Goal: Check status: Check status

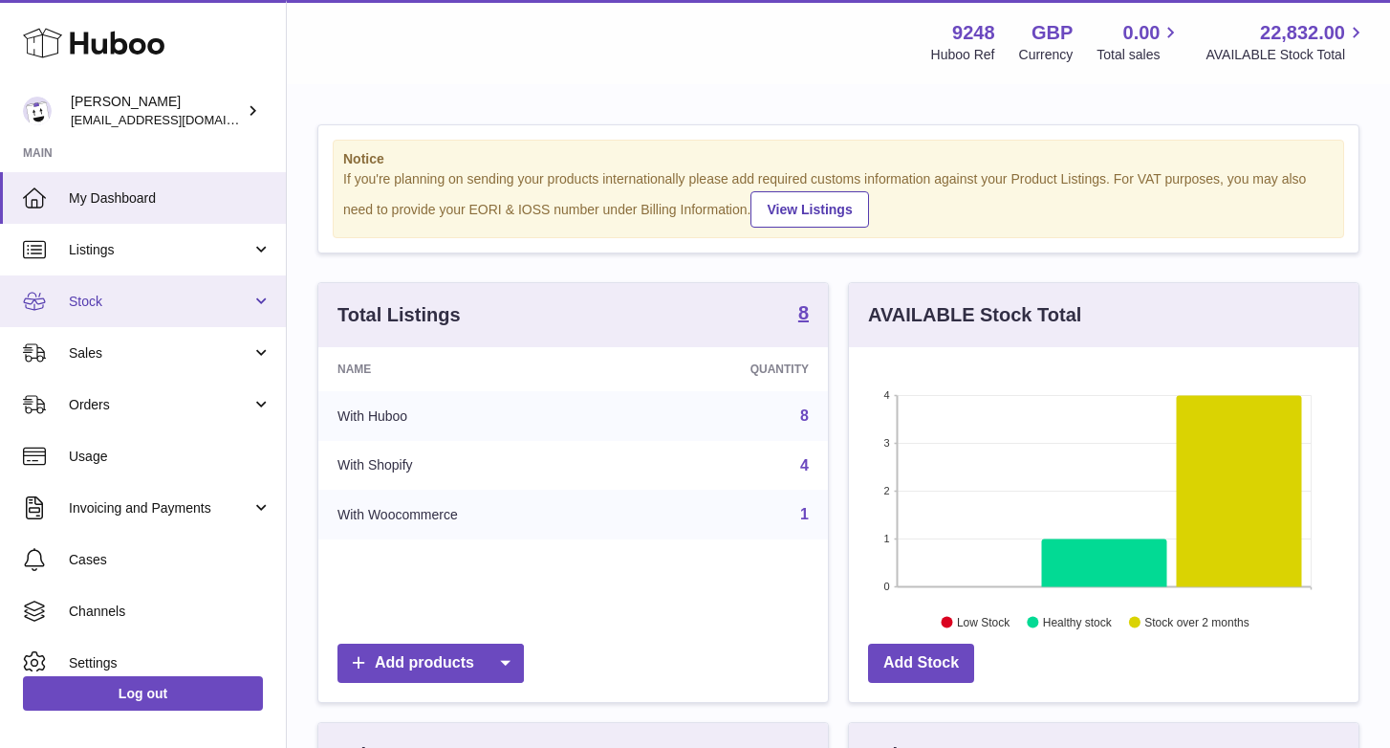
scroll to position [298, 510]
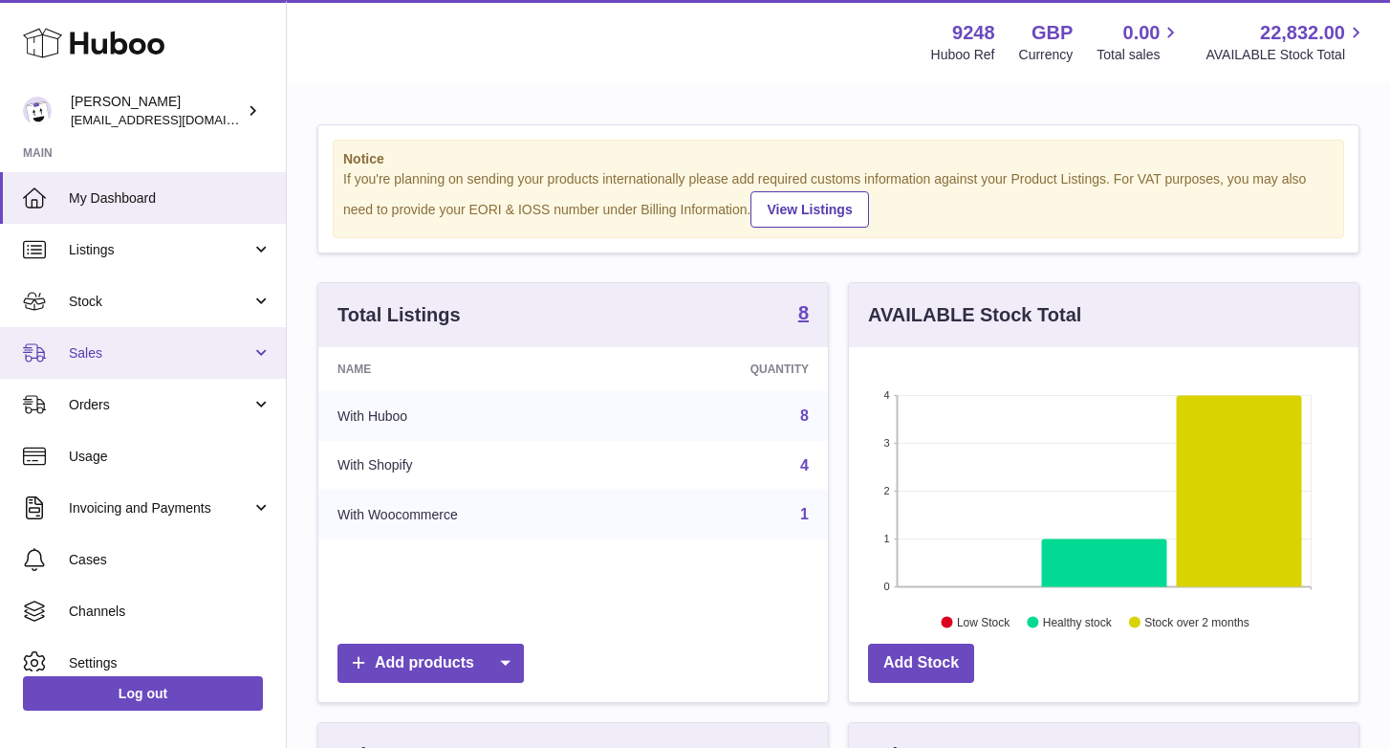
click at [133, 347] on span "Sales" at bounding box center [160, 353] width 183 height 18
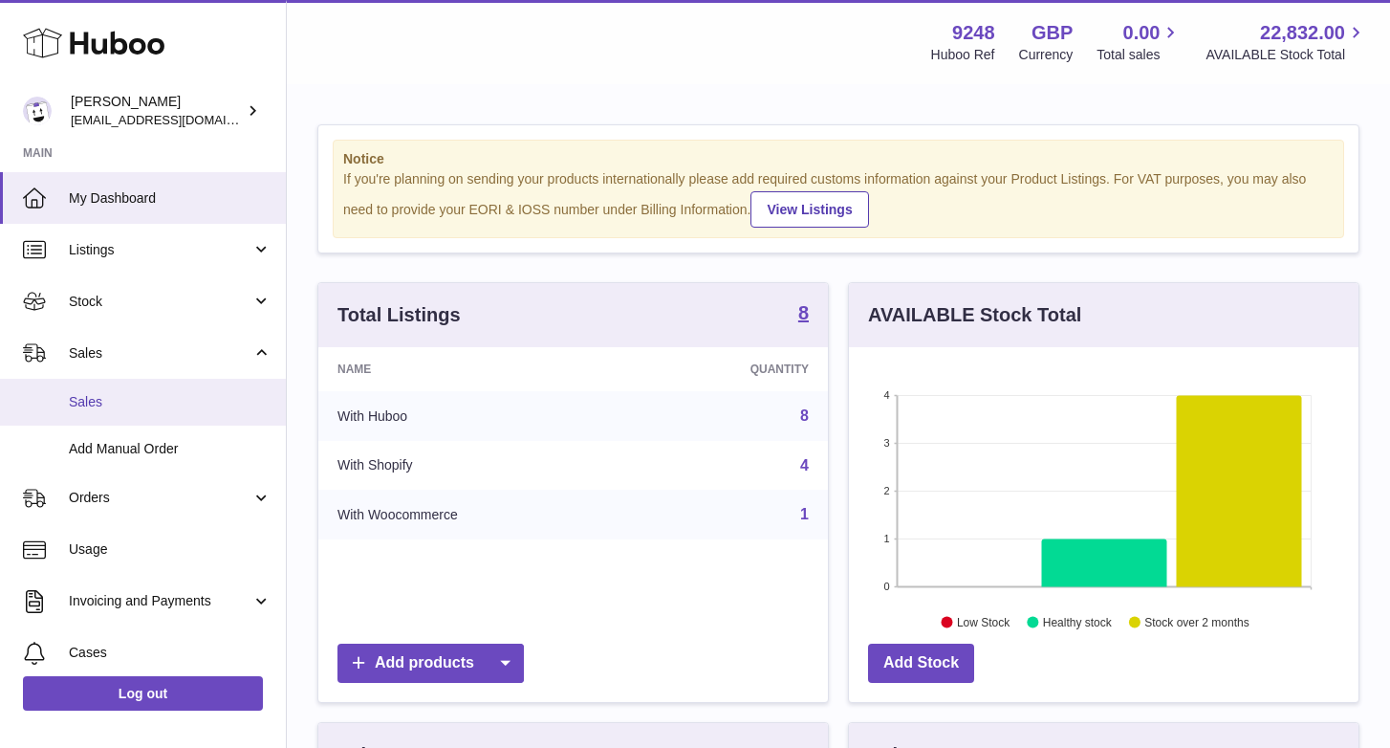
click at [139, 382] on link "Sales" at bounding box center [143, 402] width 286 height 47
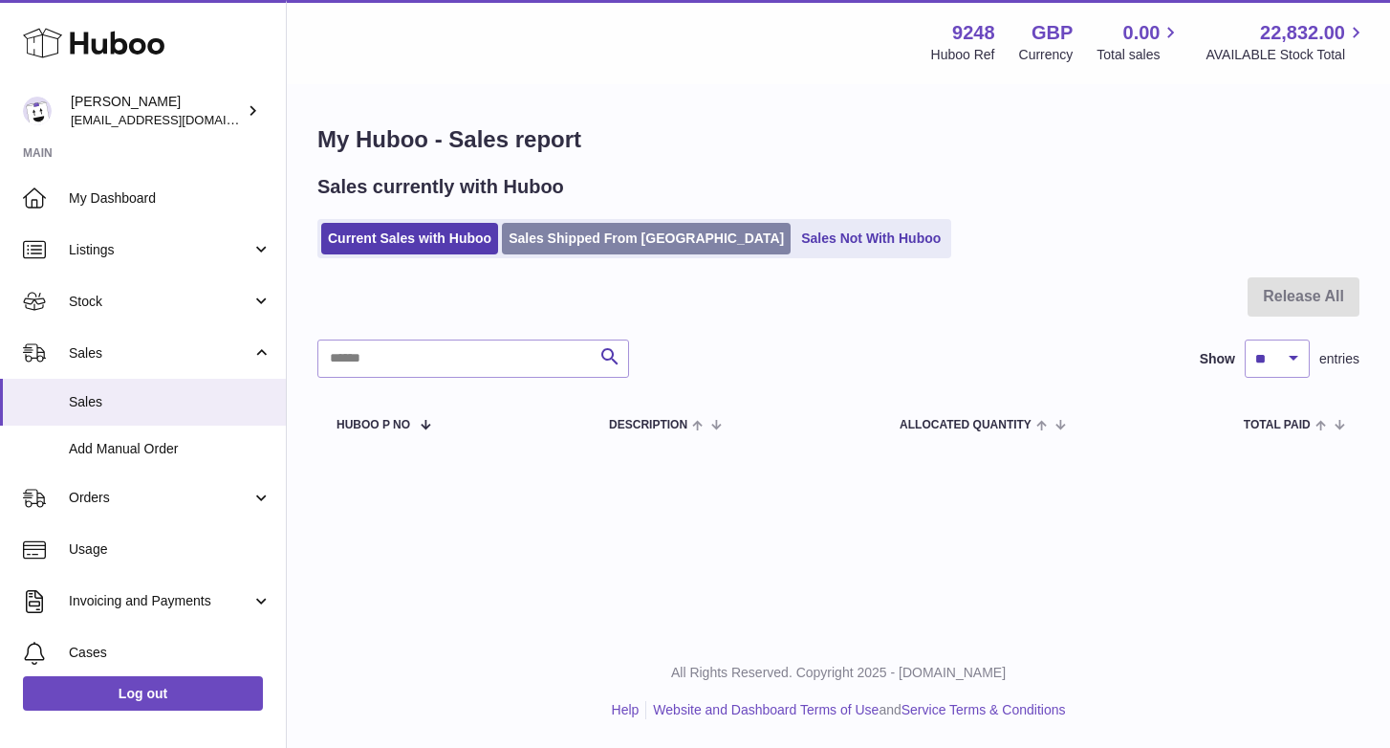
click at [611, 235] on link "Sales Shipped From Huboo" at bounding box center [646, 239] width 289 height 32
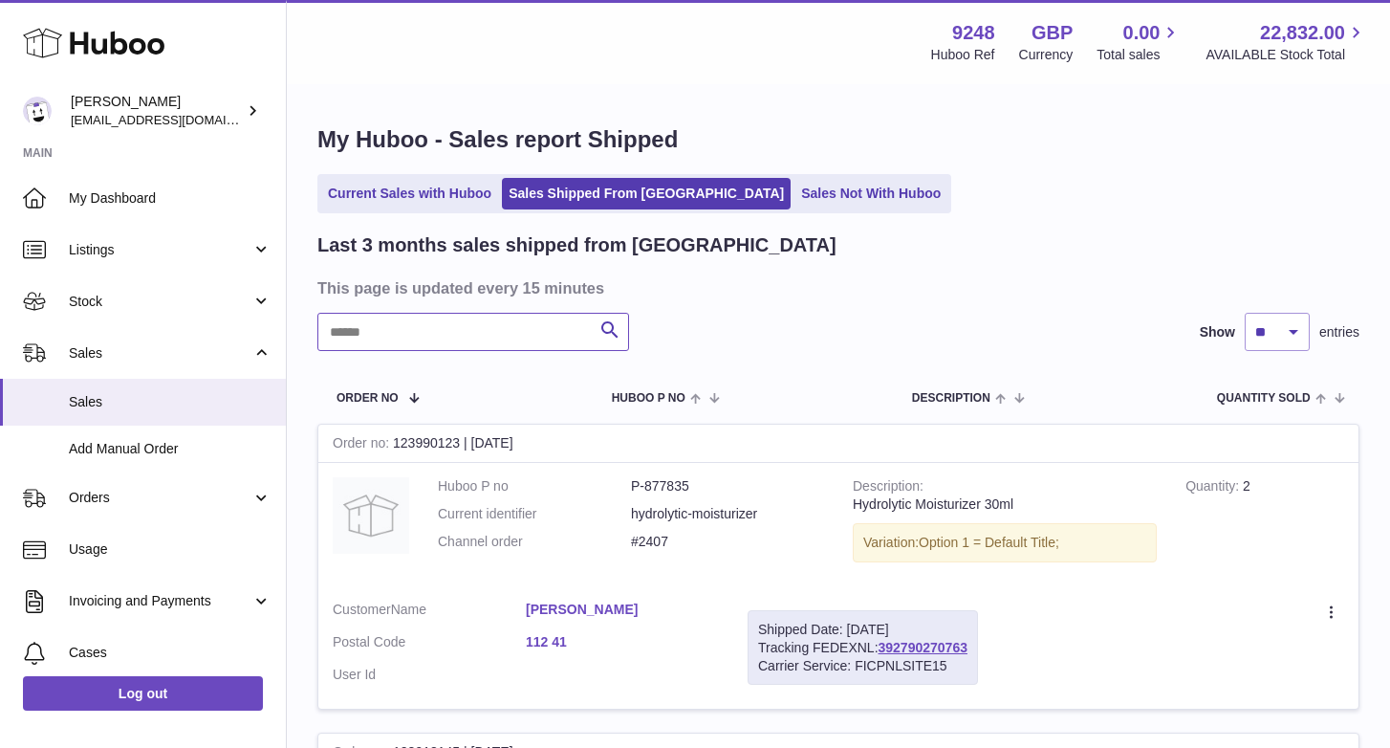
click at [482, 336] on input "text" at bounding box center [473, 332] width 312 height 38
type input "*****"
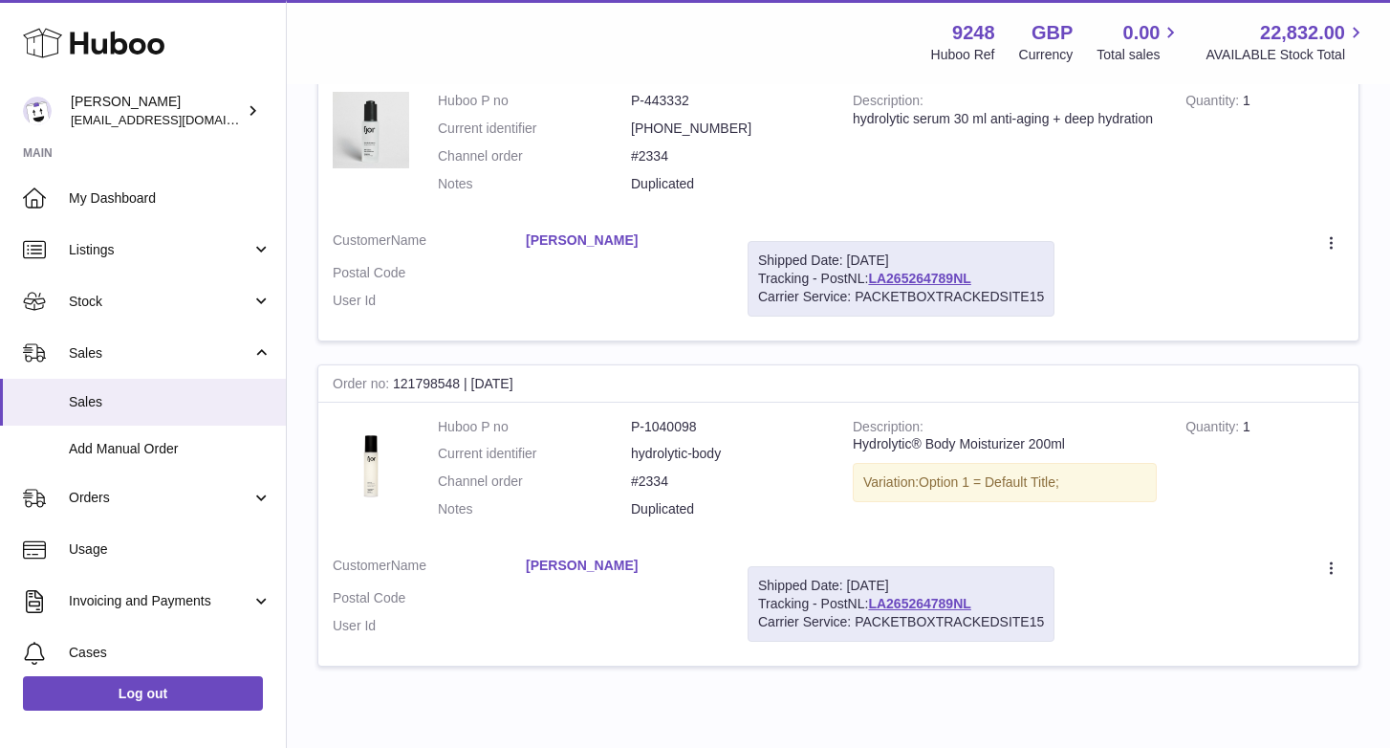
scroll to position [2701, 0]
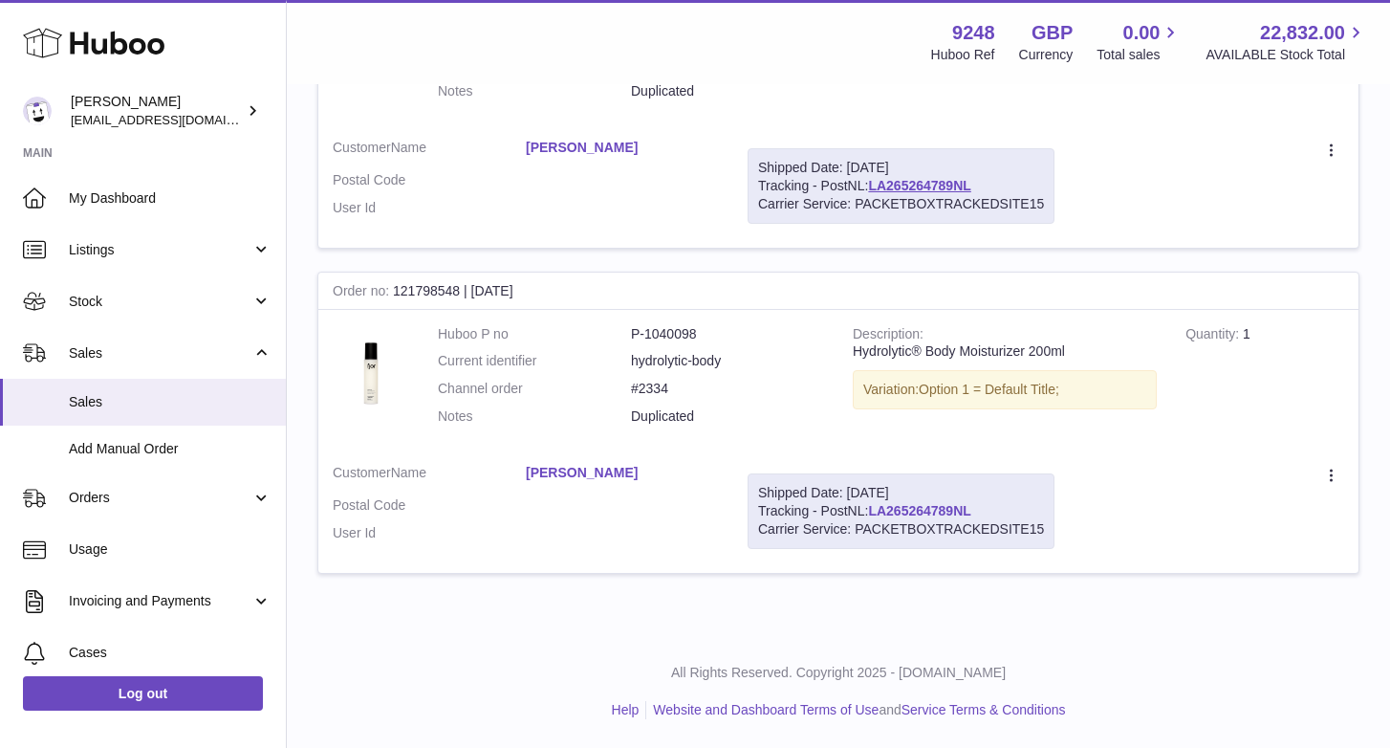
click at [913, 517] on link "LA265264789NL" at bounding box center [919, 510] width 102 height 15
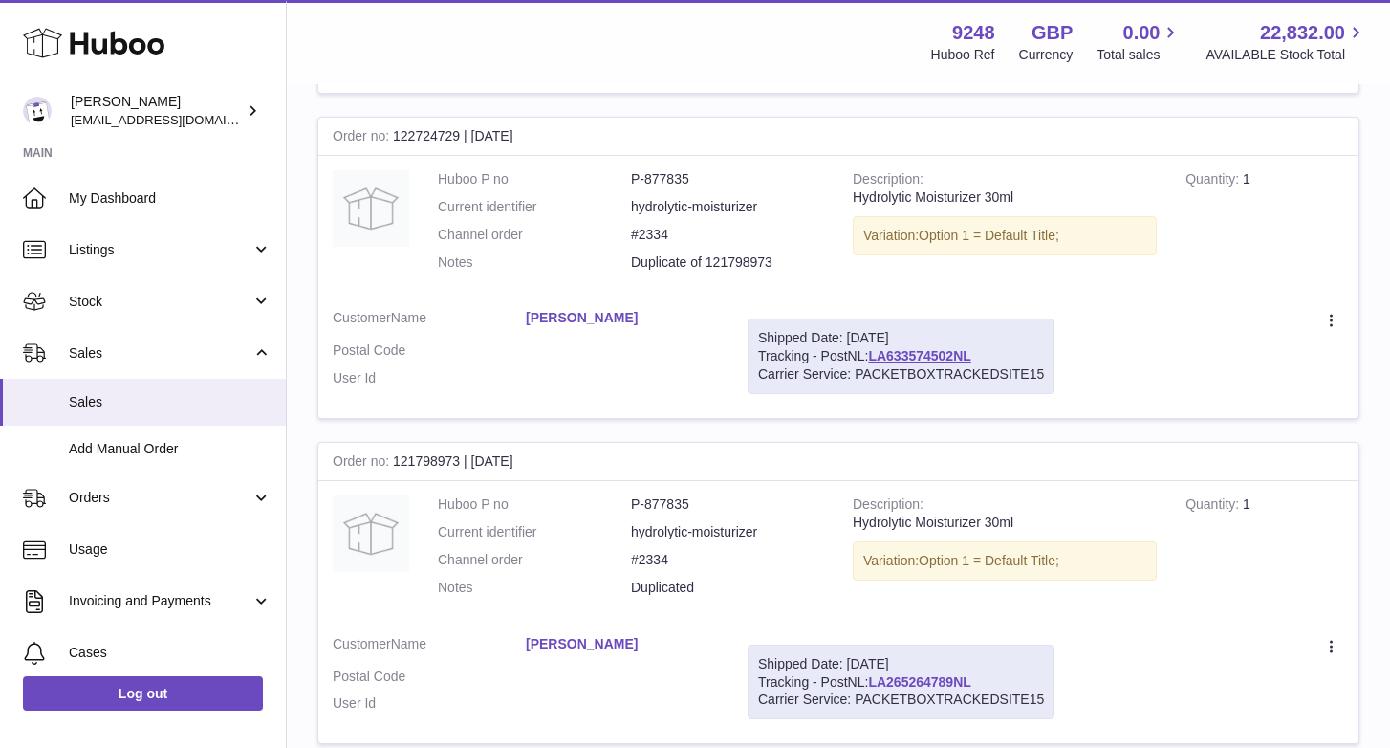
scroll to position [1737, 0]
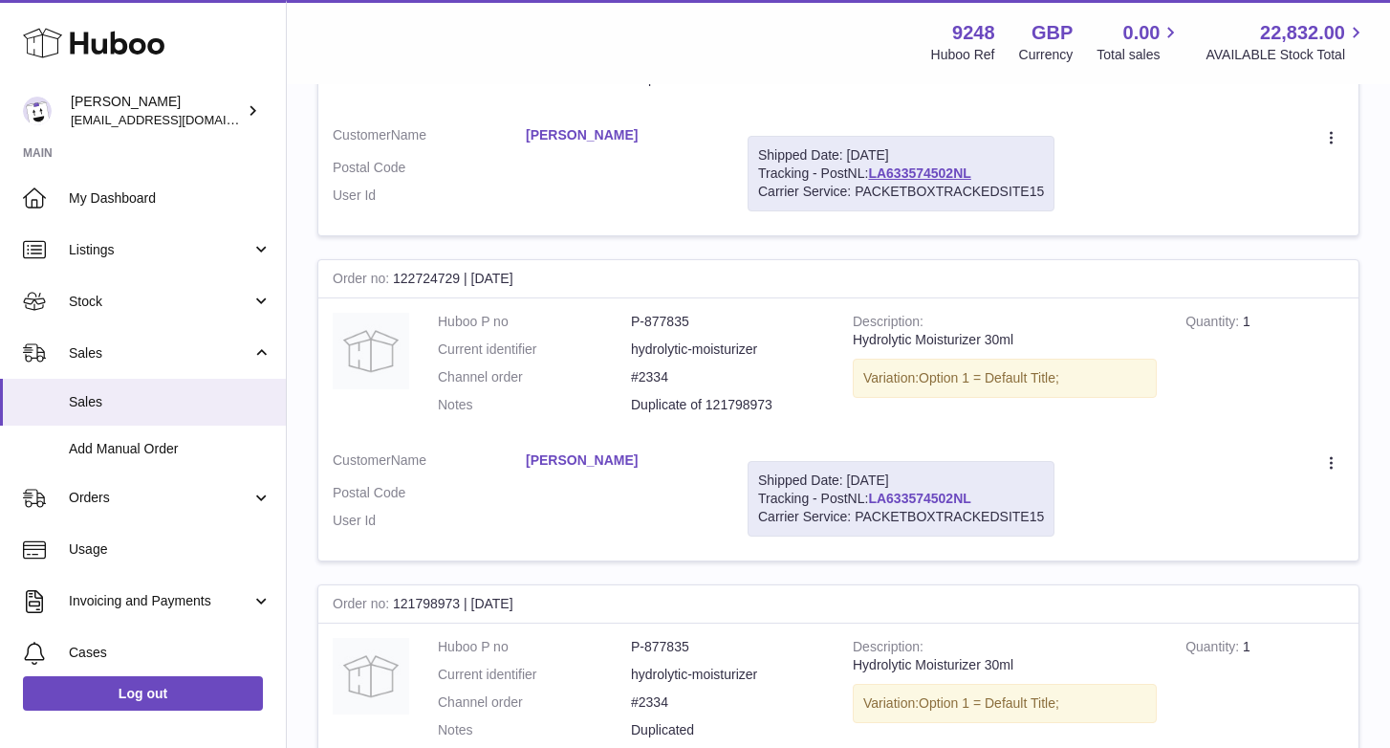
click at [898, 497] on link "LA633574502NL" at bounding box center [919, 498] width 102 height 15
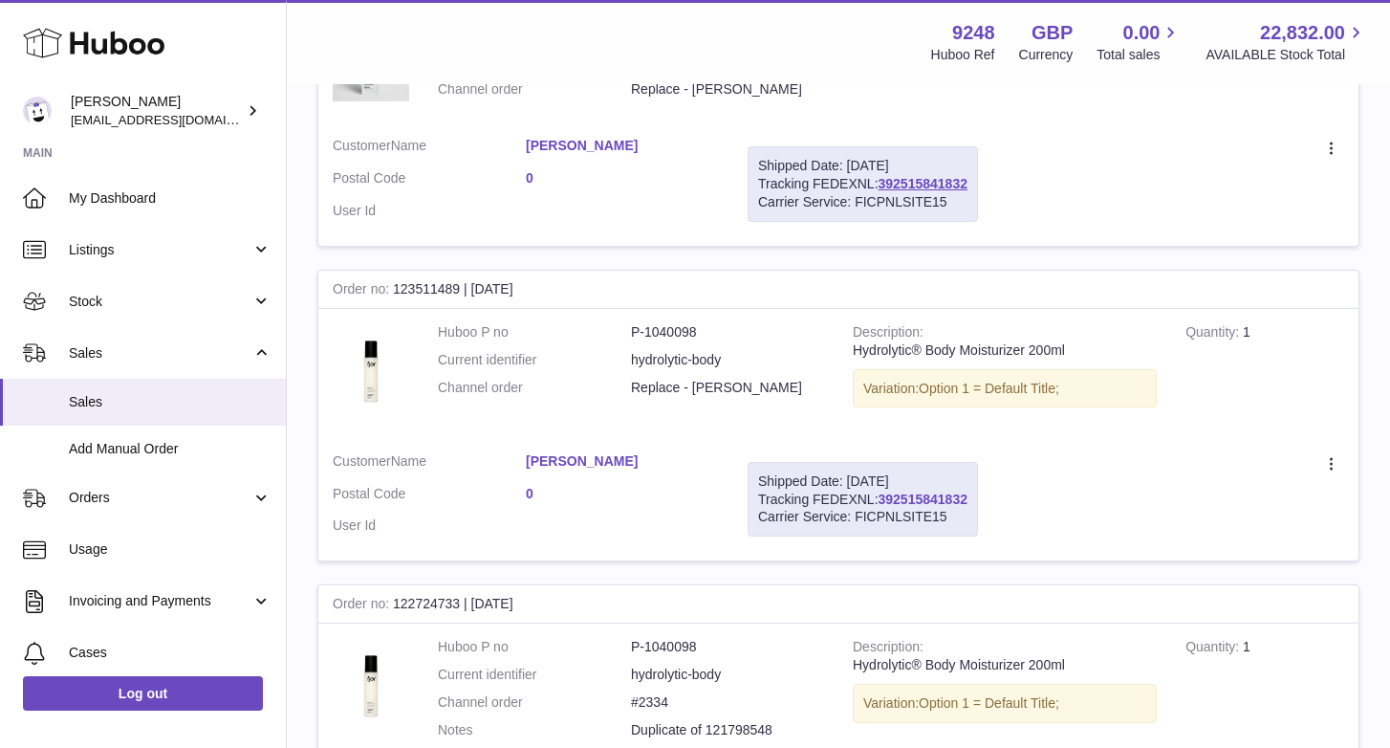
click at [911, 494] on link "392515841832" at bounding box center [923, 498] width 89 height 15
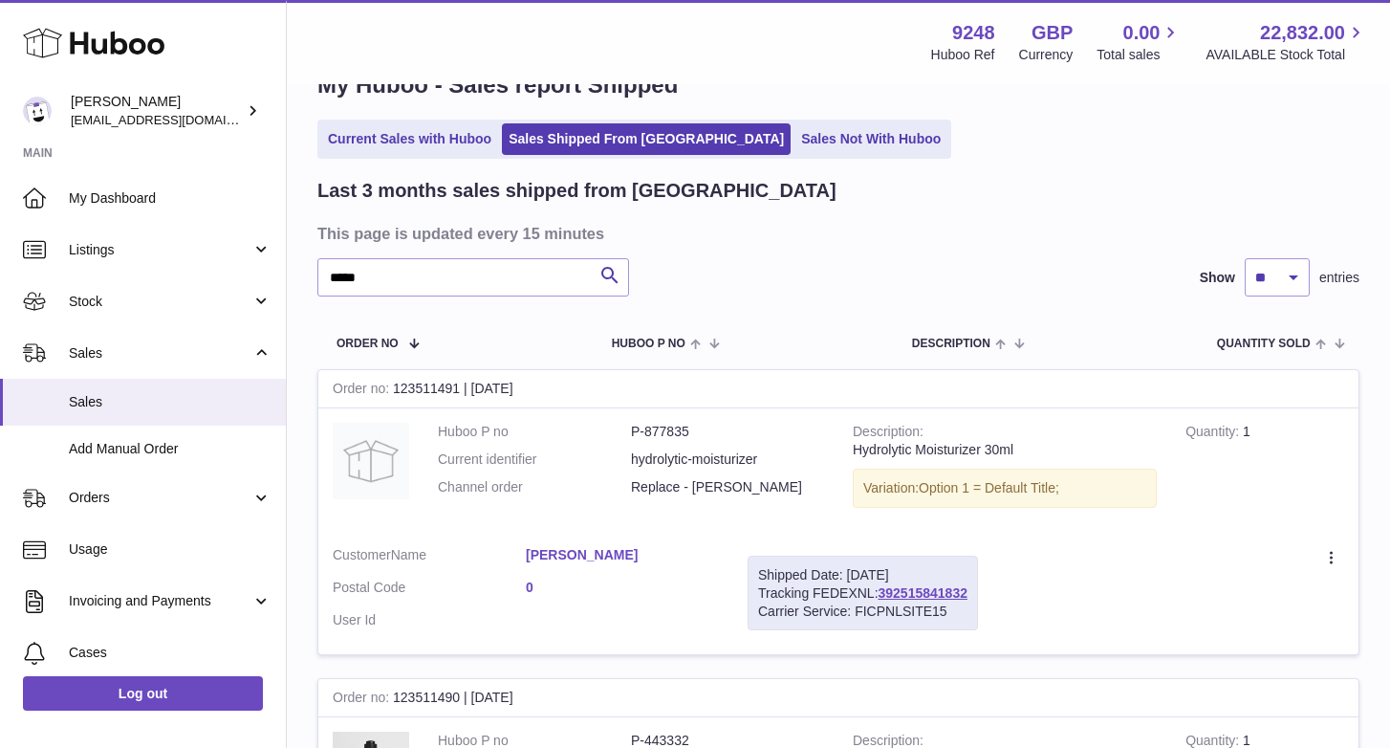
scroll to position [0, 0]
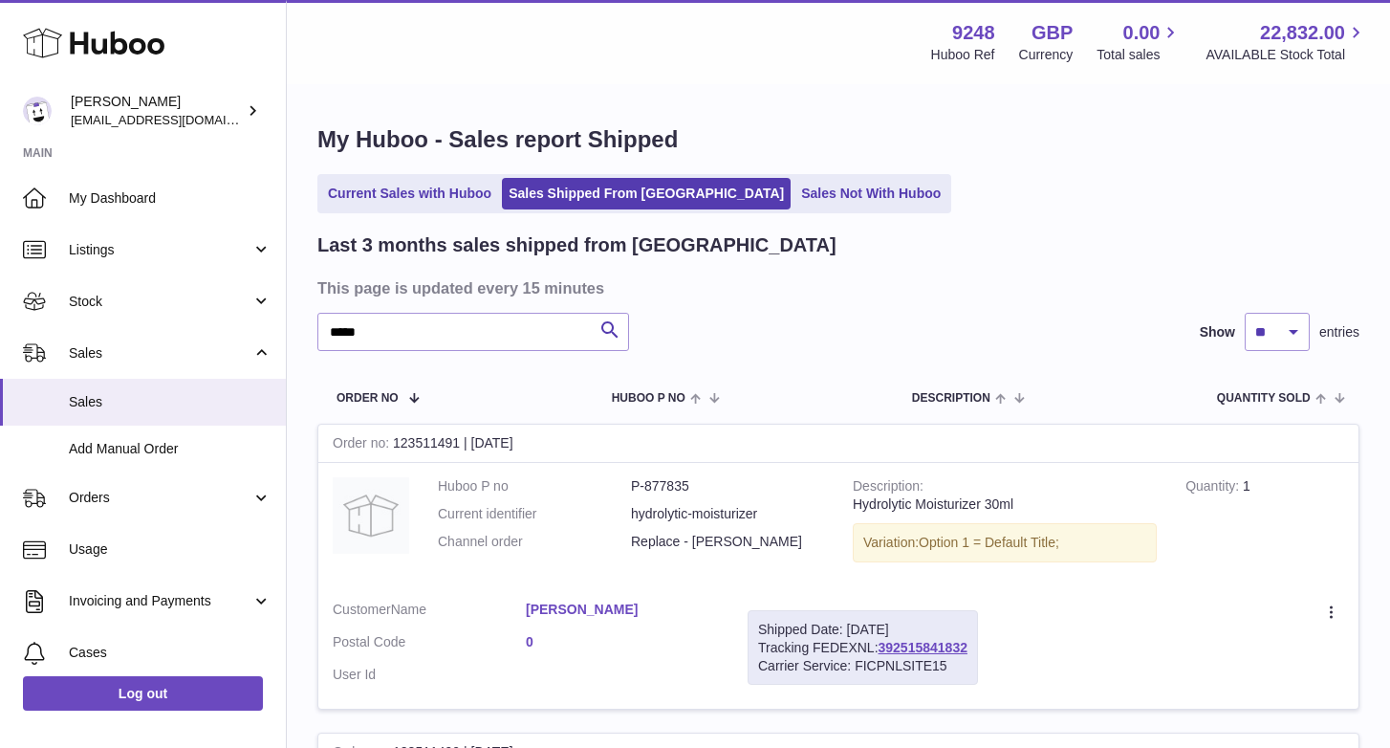
click at [797, 317] on div "***** Search Show ** ** ** entries" at bounding box center [838, 332] width 1042 height 38
